Goal: Information Seeking & Learning: Learn about a topic

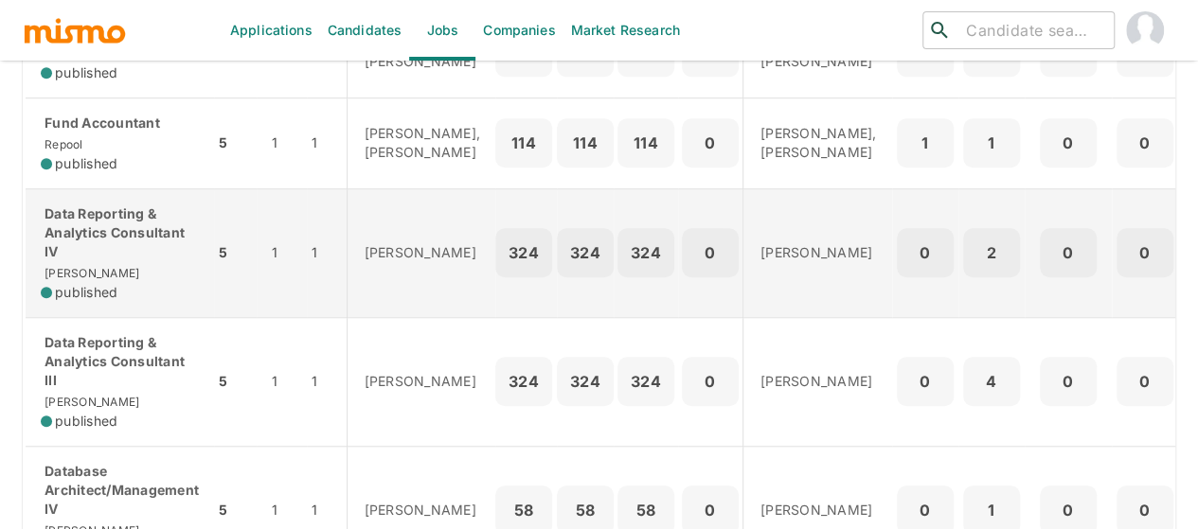
scroll to position [758, 0]
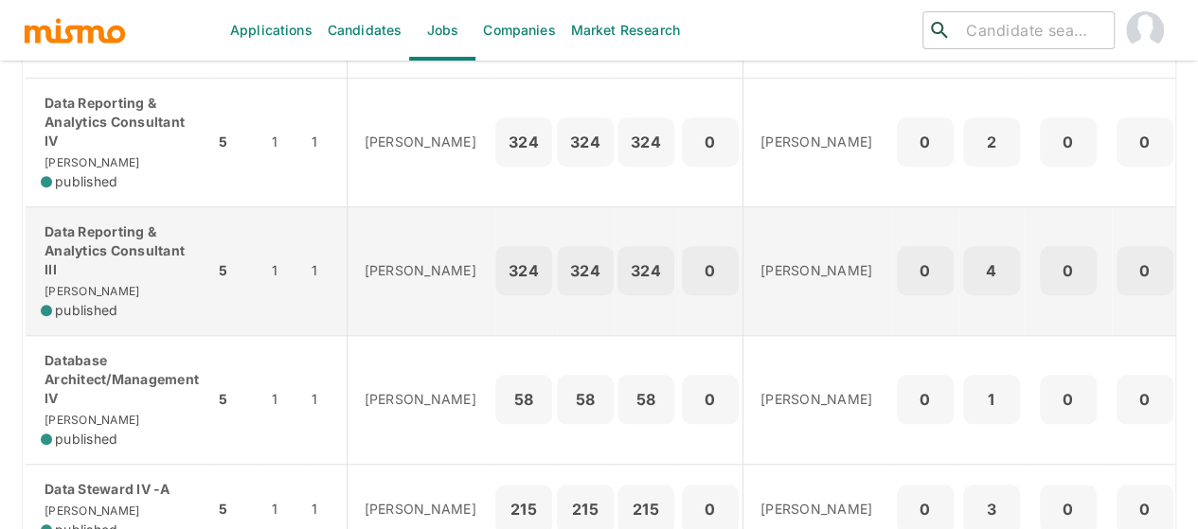
click at [87, 279] on p "Data Reporting & Analytics Consultant III" at bounding box center [120, 251] width 158 height 57
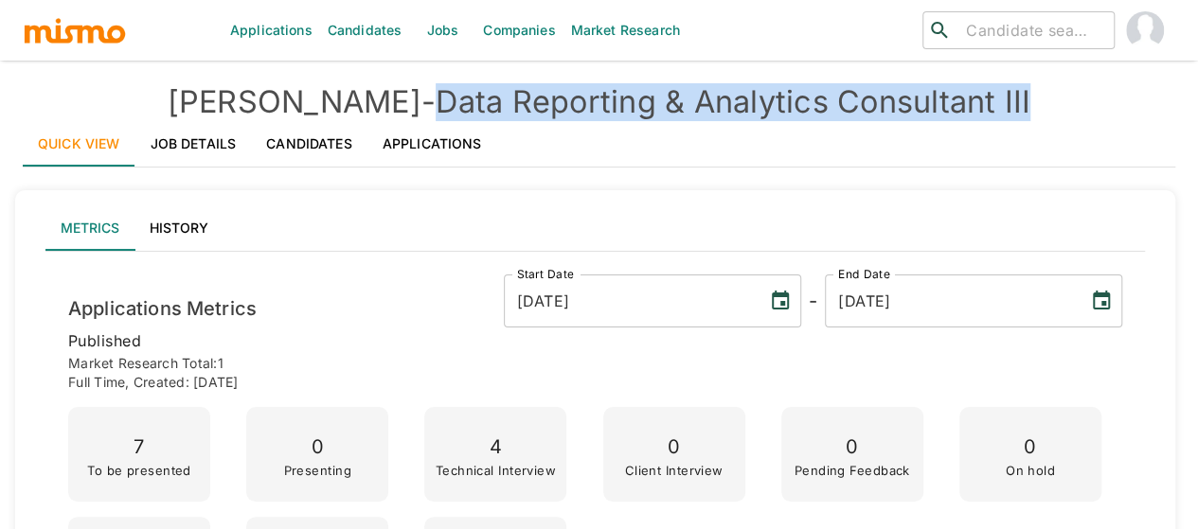
drag, startPoint x: 975, startPoint y: 108, endPoint x: 367, endPoint y: 98, distance: 608.0
click at [367, 98] on h4 "[PERSON_NAME] - Data Reporting & Analytics Consultant III" at bounding box center [599, 102] width 1152 height 38
copy h4 "Data Reporting & Analytics Consultant III"
